Goal: Task Accomplishment & Management: Complete application form

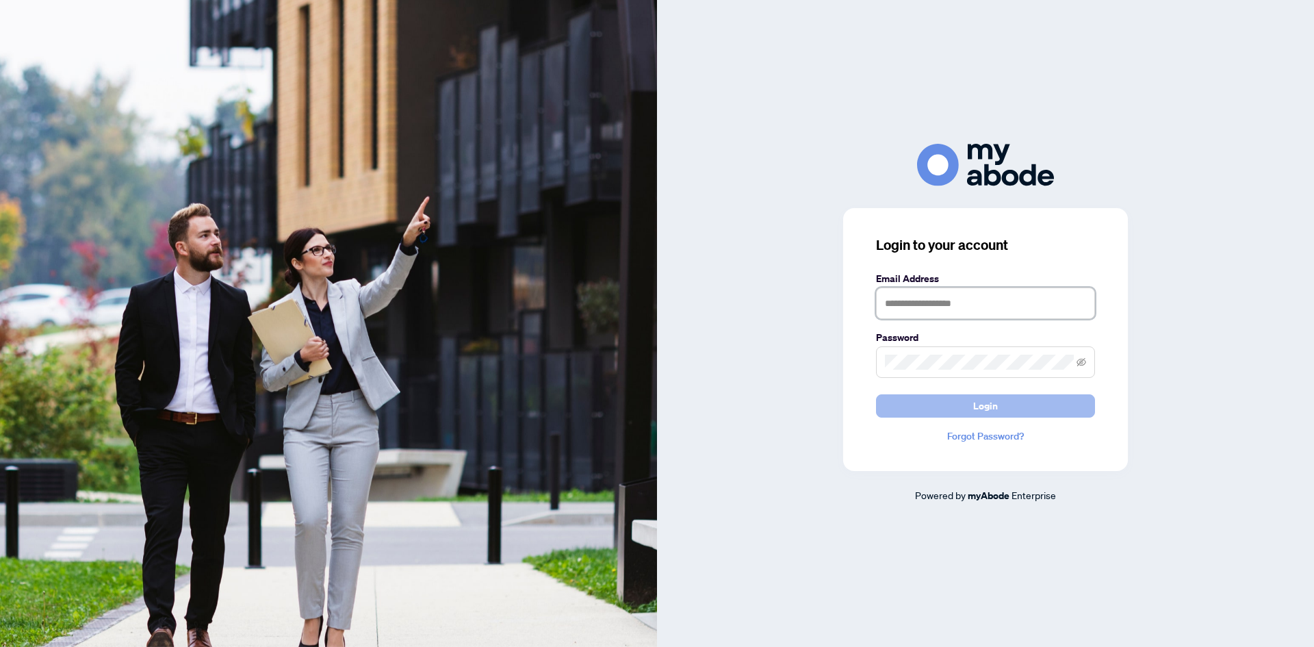
type input "**********"
click at [983, 407] on span "Login" at bounding box center [985, 406] width 25 height 22
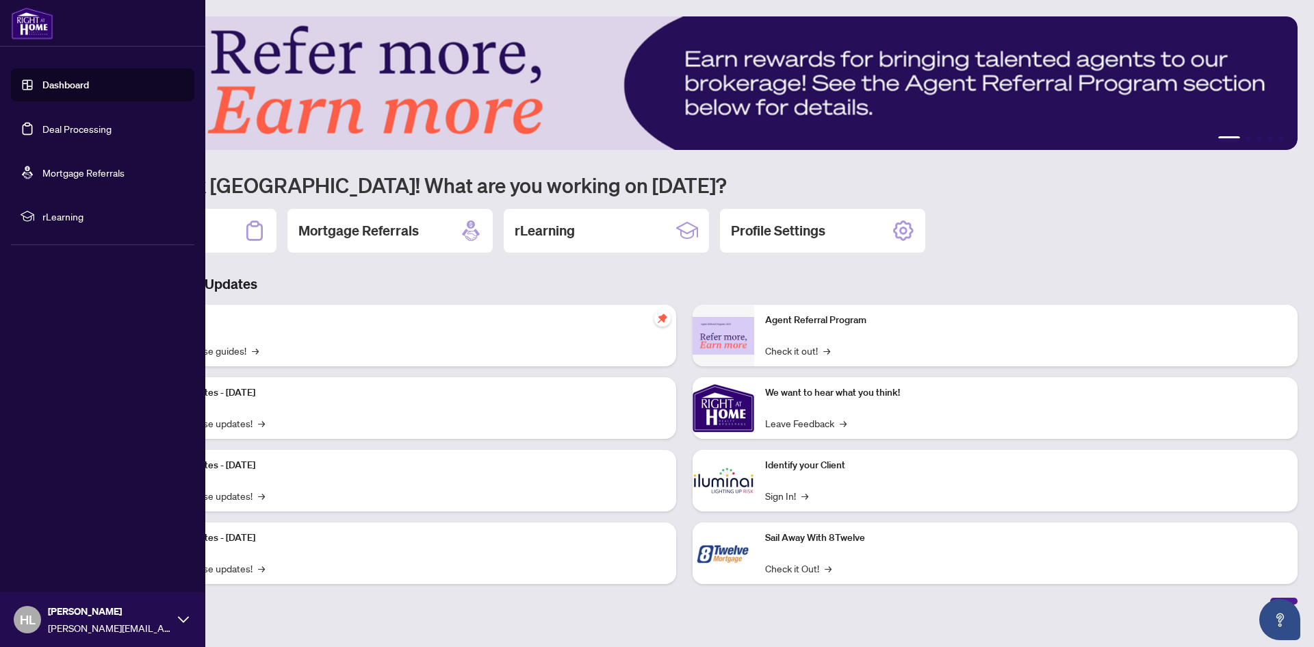
click at [70, 129] on link "Deal Processing" at bounding box center [76, 129] width 69 height 12
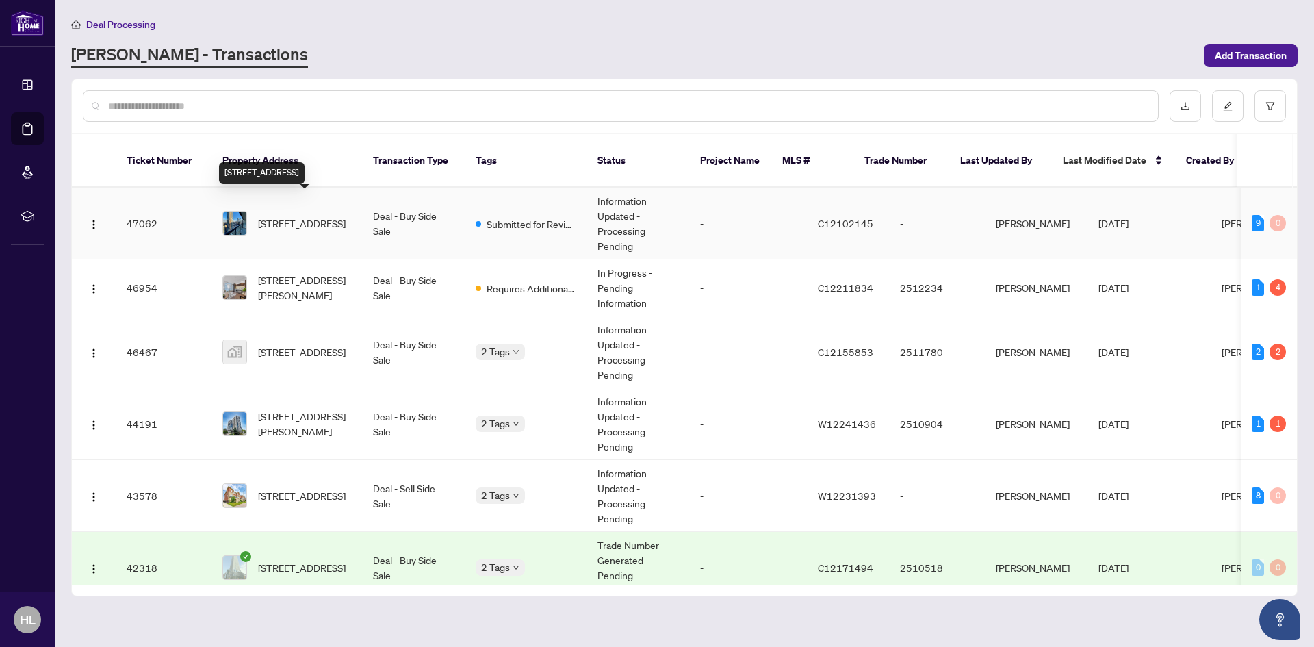
click at [296, 216] on span "[STREET_ADDRESS]" at bounding box center [302, 223] width 88 height 15
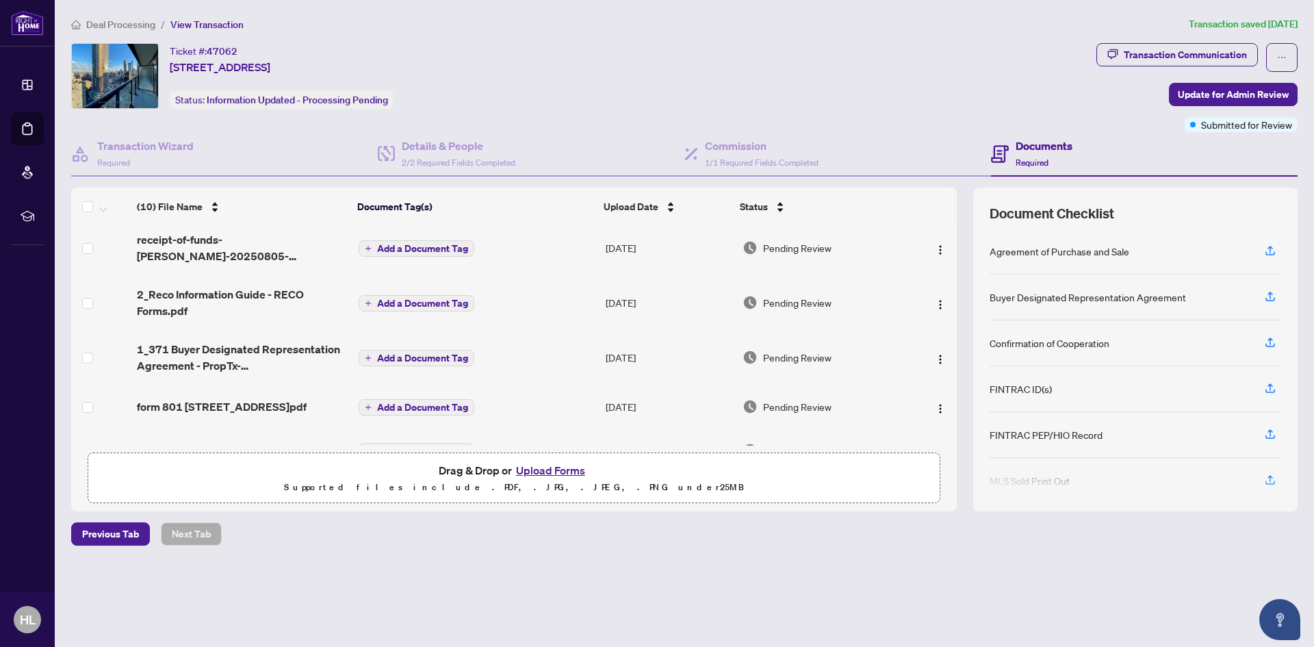
scroll to position [267, 0]
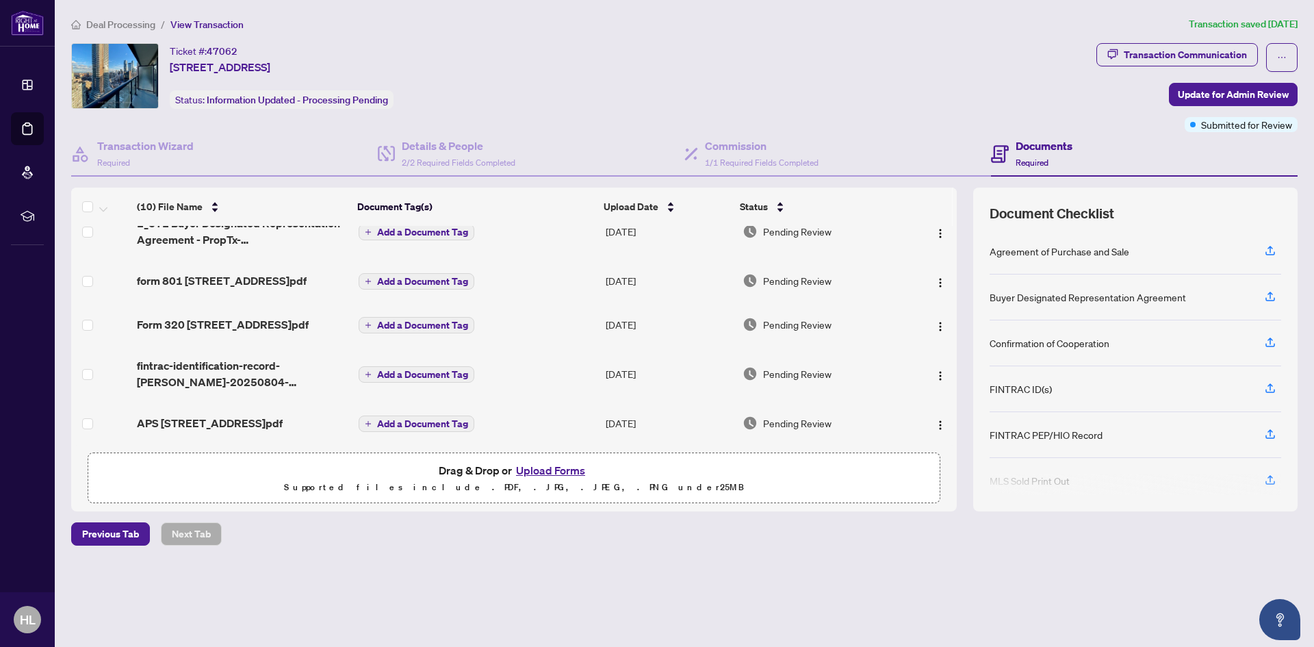
click at [563, 472] on button "Upload Forms" at bounding box center [550, 470] width 77 height 18
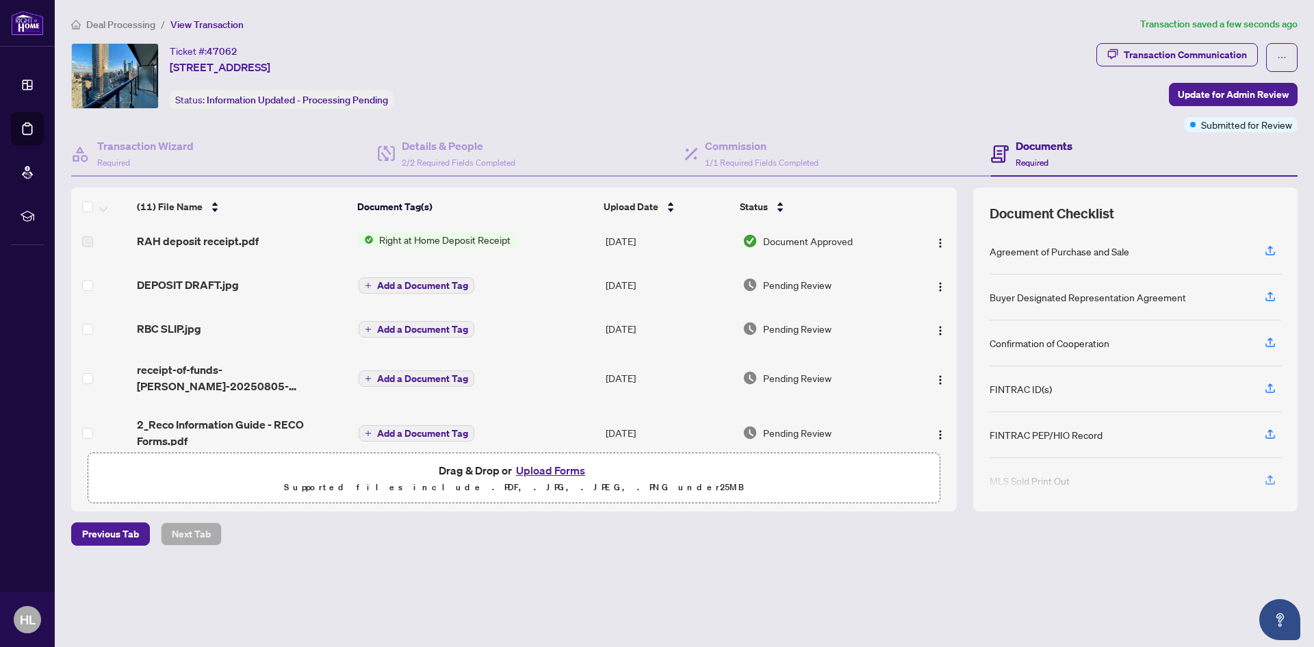
scroll to position [0, 0]
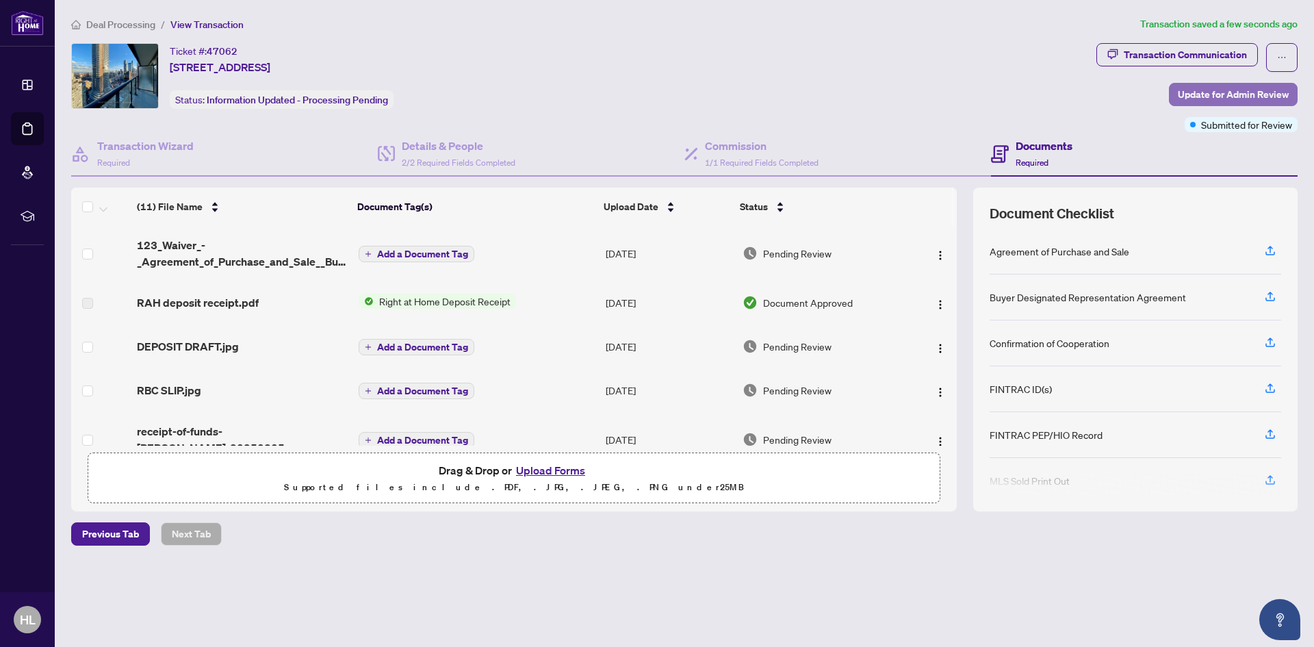
click at [1210, 94] on span "Update for Admin Review" at bounding box center [1233, 95] width 111 height 22
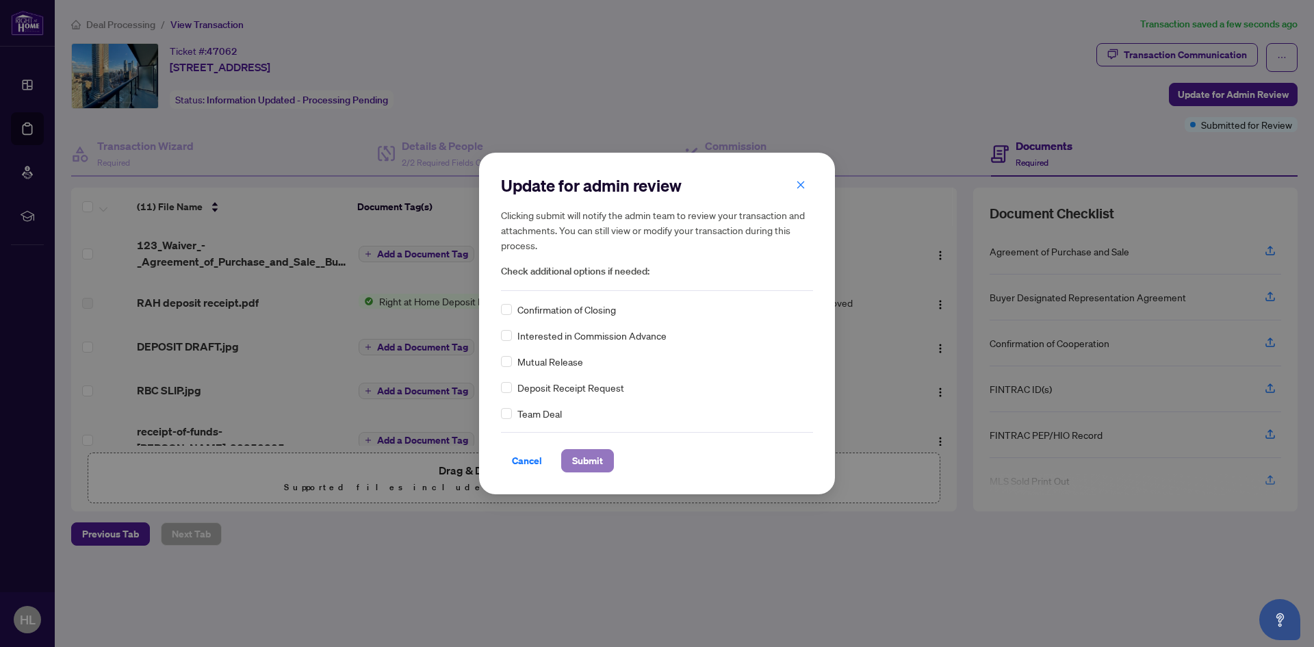
click at [596, 463] on span "Submit" at bounding box center [587, 461] width 31 height 22
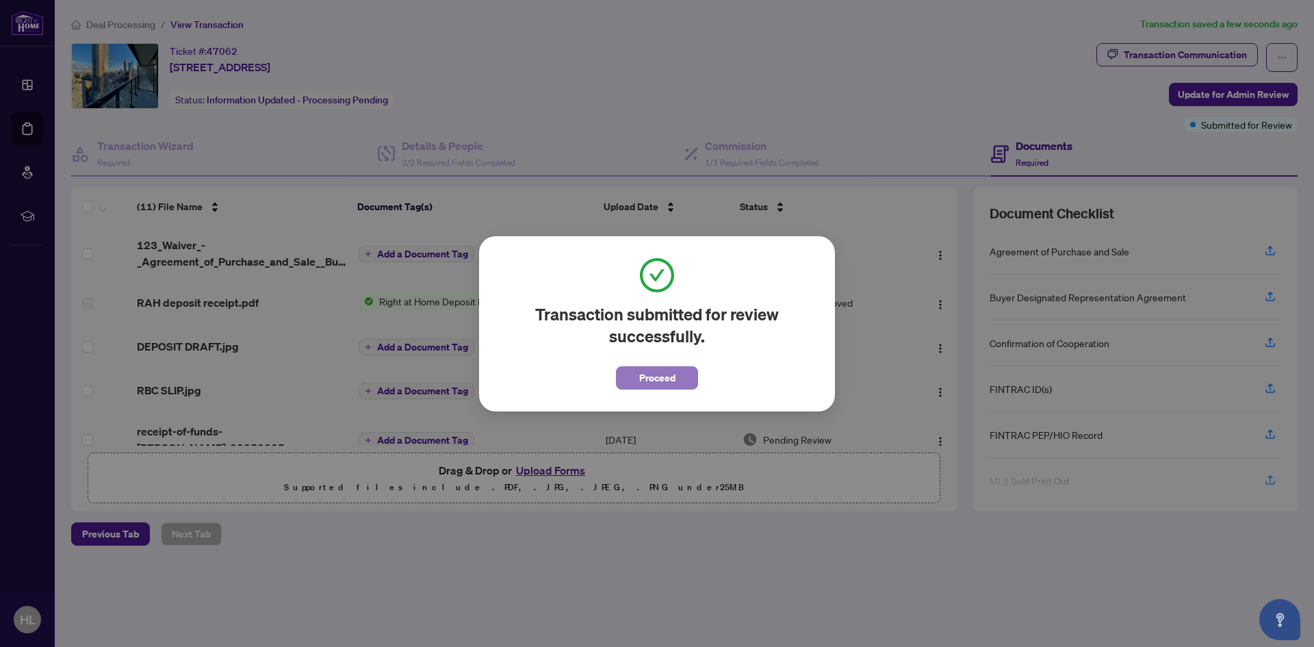
click at [647, 385] on span "Proceed" at bounding box center [657, 378] width 36 height 22
